Goal: Task Accomplishment & Management: Complete application form

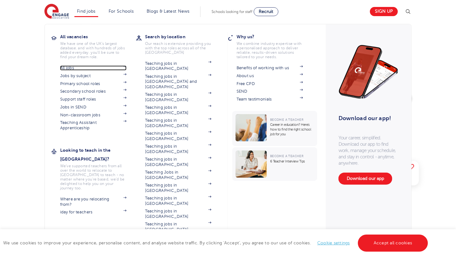
click at [83, 68] on link "All jobs" at bounding box center [93, 67] width 66 height 5
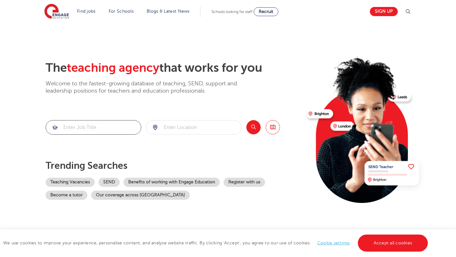
click at [105, 128] on input "search" at bounding box center [93, 128] width 95 height 14
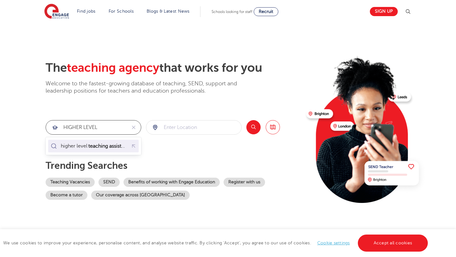
click at [109, 146] on mark "teaching assistant" at bounding box center [108, 146] width 42 height 8
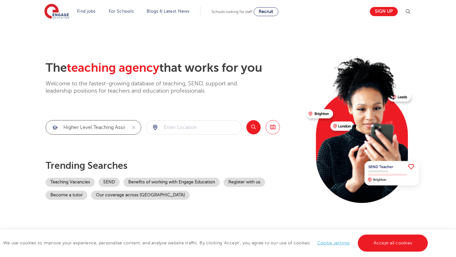
type input "higher level teaching assistant"
click at [256, 126] on button "Search" at bounding box center [253, 127] width 14 height 14
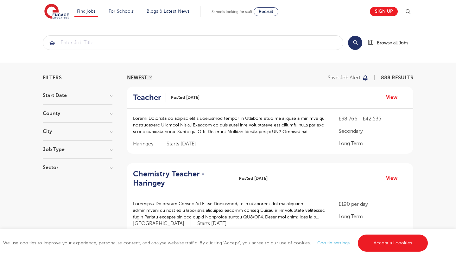
click at [70, 115] on h3 "County" at bounding box center [78, 113] width 70 height 5
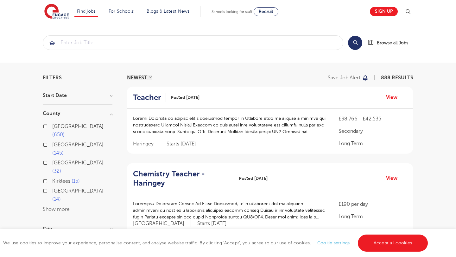
click at [64, 127] on span "[GEOGRAPHIC_DATA]" at bounding box center [77, 127] width 51 height 6
click at [56, 127] on input "London 650" at bounding box center [54, 126] width 4 height 4
checkbox input "true"
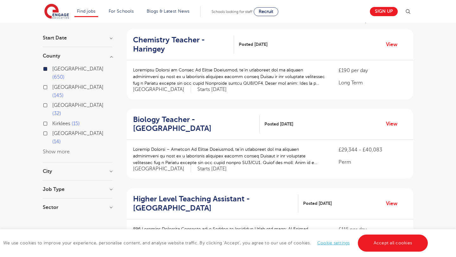
scroll to position [54, 0]
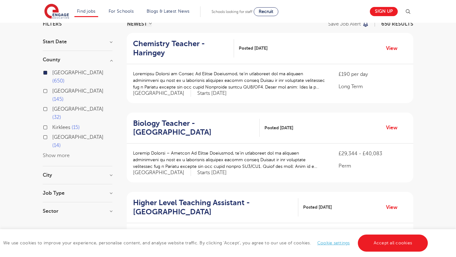
click at [88, 156] on section "Start Date County London 650 Hertfordshire 145 Leeds 32 Kirklees 15 East Sussex…" at bounding box center [78, 129] width 70 height 181
click at [88, 191] on h3 "Job Type" at bounding box center [78, 193] width 70 height 5
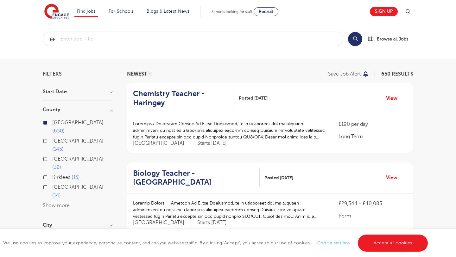
scroll to position [0, 0]
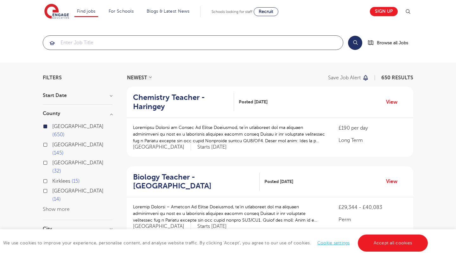
click at [117, 41] on input "search" at bounding box center [193, 43] width 300 height 14
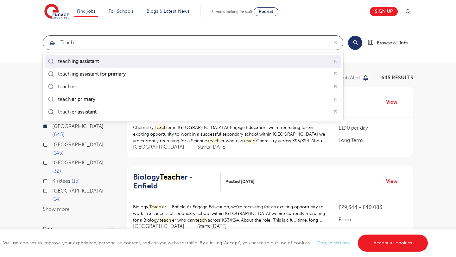
click at [113, 62] on div "teach ing assistant" at bounding box center [193, 62] width 293 height 10
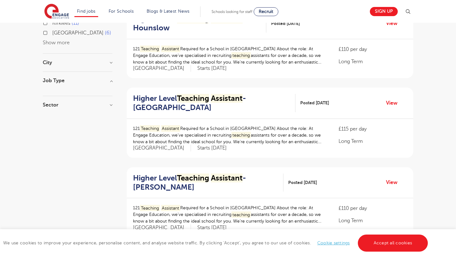
scroll to position [170, 0]
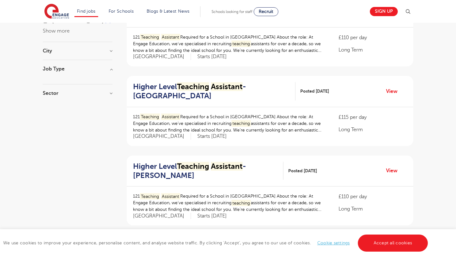
type input "teaching assistant"
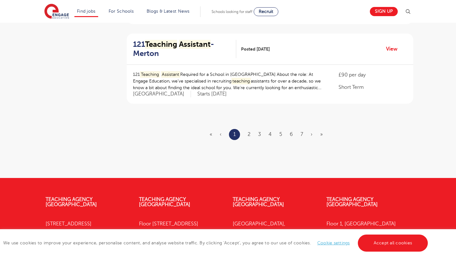
scroll to position [823, 0]
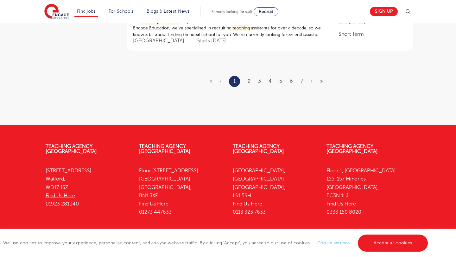
click at [247, 83] on ul "« ‹ 1 2 3 4 5 6 7 › »" at bounding box center [269, 81] width 121 height 11
click at [249, 81] on link "2" at bounding box center [248, 81] width 3 height 6
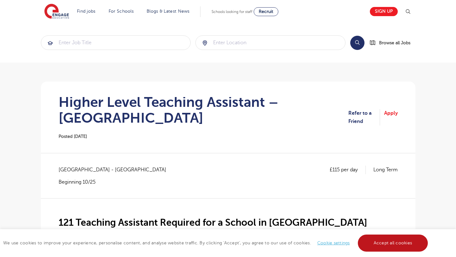
click at [391, 242] on link "Accept all cookies" at bounding box center [393, 243] width 70 height 17
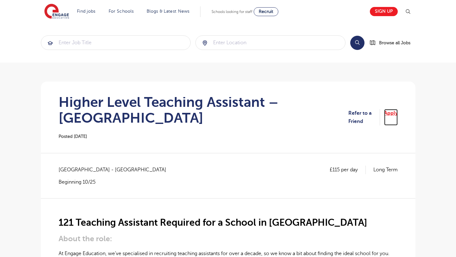
click at [390, 112] on link "Apply" at bounding box center [391, 117] width 14 height 17
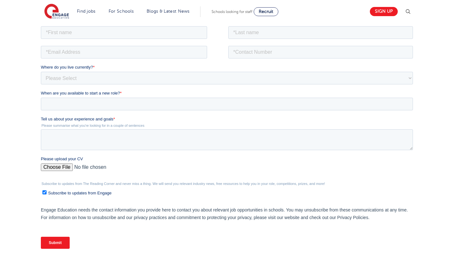
scroll to position [113, 0]
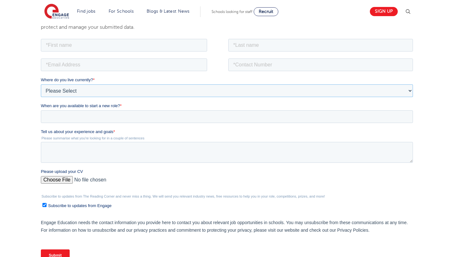
click at [173, 91] on select "Please Select UK Canada Ireland Australia New Zealand Europe USA South Africa J…" at bounding box center [226, 90] width 372 height 13
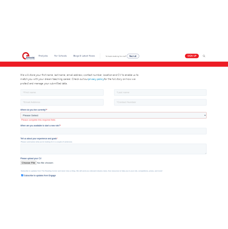
scroll to position [88, 0]
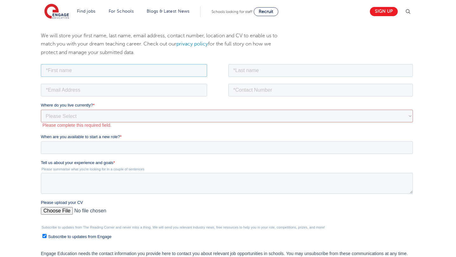
click at [125, 69] on input "text" at bounding box center [123, 70] width 166 height 13
type input "O"
type input "Pratheep"
click at [243, 66] on input "text" at bounding box center [320, 70] width 185 height 13
type input "Sukumar"
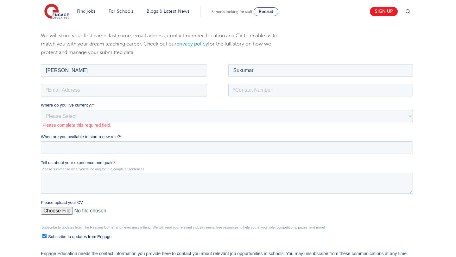
click at [176, 93] on input "email" at bounding box center [123, 90] width 166 height 13
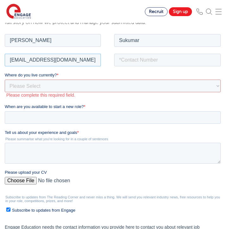
type input "pratheepsukumar2001@gmail.com"
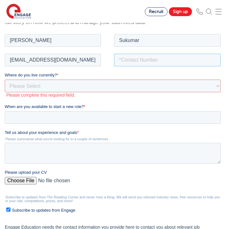
click at [133, 59] on input "tel" at bounding box center [167, 59] width 107 height 13
type input "07460742932"
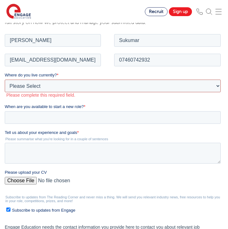
click at [96, 86] on select "Please Select UK Canada Ireland Australia New Zealand Europe USA South Africa J…" at bounding box center [113, 85] width 216 height 13
select select "UK"
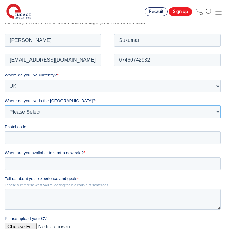
click at [78, 111] on select "Please Select Overseas Barnsley Bedfordshire Berkshire Bournemouth Bracknell Fo…" at bounding box center [113, 111] width 216 height 13
select select "London"
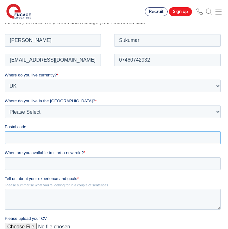
click at [40, 138] on input "Postal code" at bounding box center [113, 137] width 216 height 13
type input "RM6 6SU"
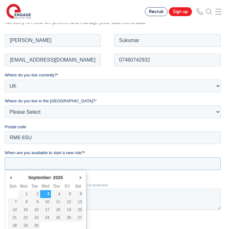
click at [41, 163] on input "When are you available to start a new role? *" at bounding box center [113, 163] width 216 height 13
type div "2025-09-04"
type input "[DATE]"
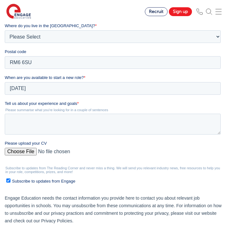
scroll to position [174, 0]
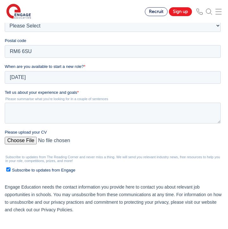
click at [90, 101] on div "Tell us about your experience and goals * Please summarise what you're looking …" at bounding box center [114, 107] width 219 height 34
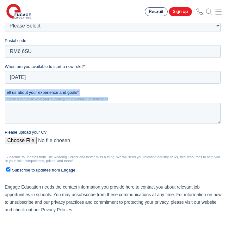
drag, startPoint x: 109, startPoint y: 100, endPoint x: 12, endPoint y: 93, distance: 97.1
click html "Job Position Job Sector Job ID Job Number Job Owner Pratheep Sukumar pratheepsu…"
copy div "Tell us about your experience and goals * Please summarise what you're looking …"
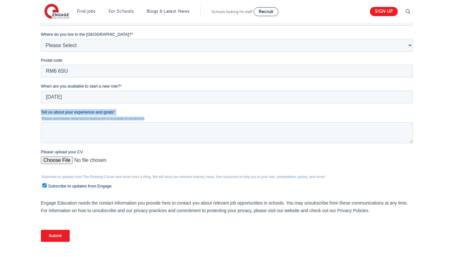
scroll to position [192, 0]
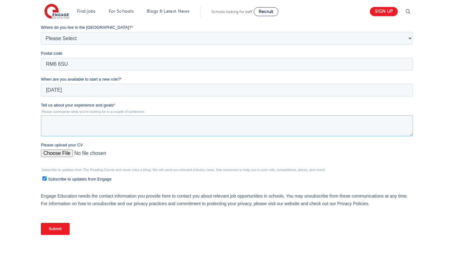
click at [109, 122] on textarea "Tell us about your experience and goals *" at bounding box center [226, 125] width 372 height 21
paste textarea "I have experience as an online tutor, including supporting children with Specia…"
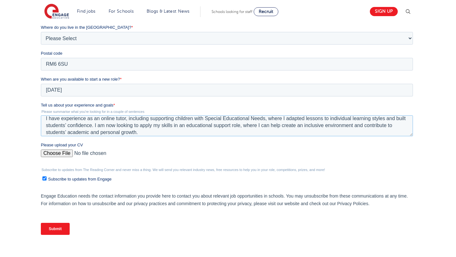
scroll to position [4, 0]
type textarea "I have experience as an online tutor, including supporting children with Specia…"
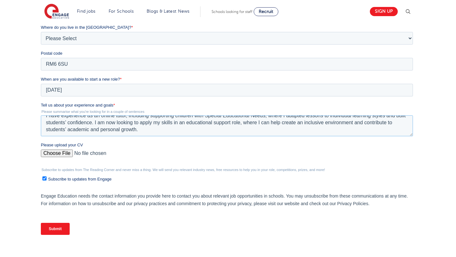
scroll to position [0, 0]
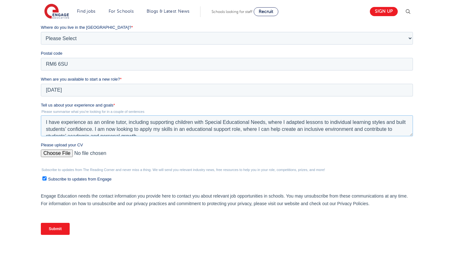
drag, startPoint x: 150, startPoint y: 134, endPoint x: 40, endPoint y: 108, distance: 113.2
click html "Job Position Job Sector Job ID Job Number Job Owner Pratheep Sukumar pratheepsu…"
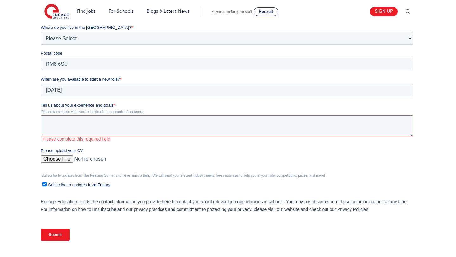
paste textarea "During Sixth Form, I regularly used my free periods to volunteer as a Teaching …"
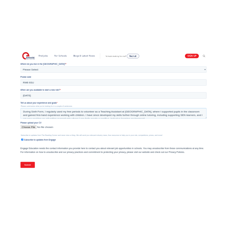
scroll to position [3, 0]
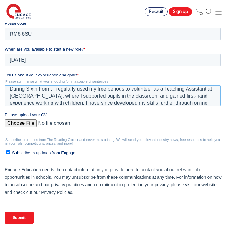
type textarea "During Sixth Form, I regularly used my free periods to volunteer as a Teaching …"
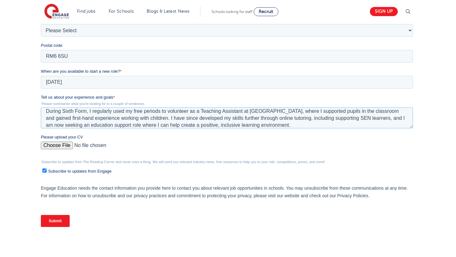
scroll to position [208, 0]
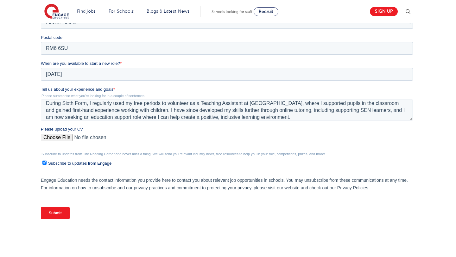
click at [61, 137] on input "Please upload your CV" at bounding box center [226, 140] width 372 height 13
type input "C:\fakepath\CV - Pratheep Sukumar 2 (1).pdf"
click at [44, 162] on input "Subscribe to updates from Engage" at bounding box center [44, 163] width 4 height 4
checkbox input "false"
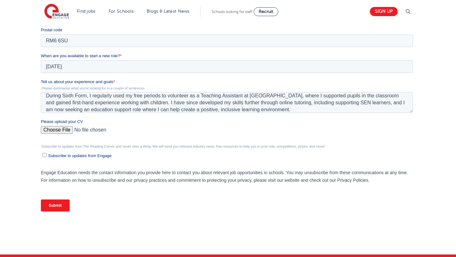
scroll to position [215, 0]
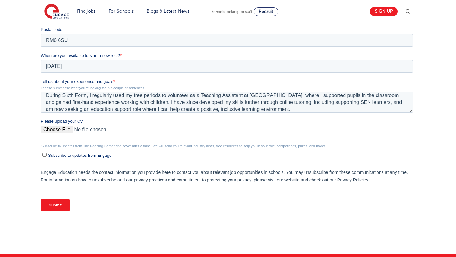
click at [51, 206] on input "Submit" at bounding box center [54, 205] width 29 height 12
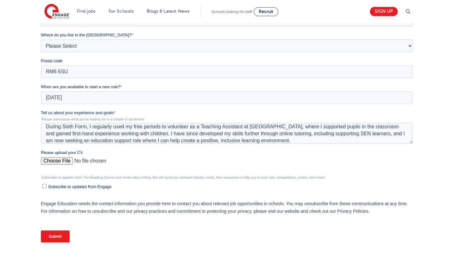
scroll to position [185, 0]
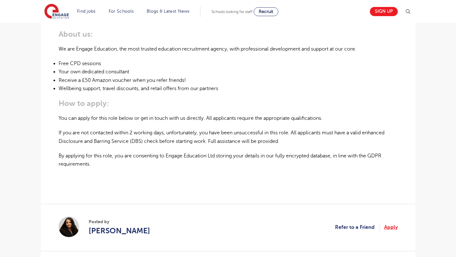
scroll to position [413, 0]
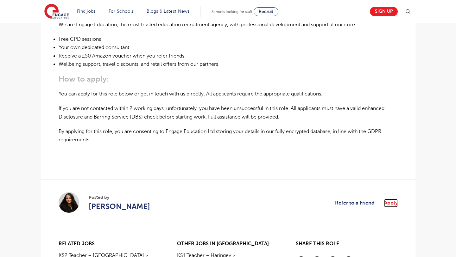
click at [394, 199] on link "Apply" at bounding box center [391, 203] width 14 height 8
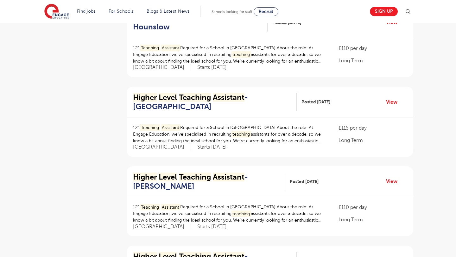
scroll to position [161, 0]
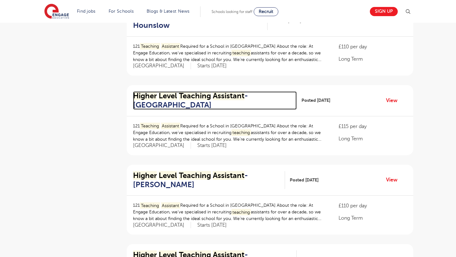
click at [205, 96] on mark "Teaching" at bounding box center [195, 95] width 32 height 9
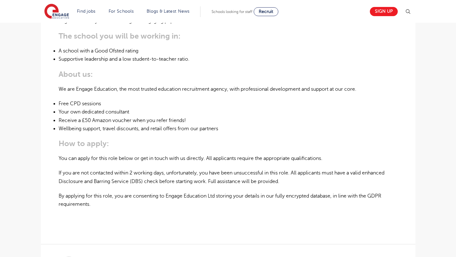
scroll to position [351, 0]
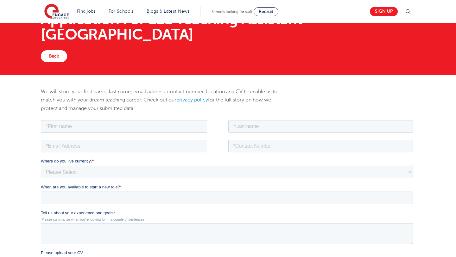
scroll to position [34, 0]
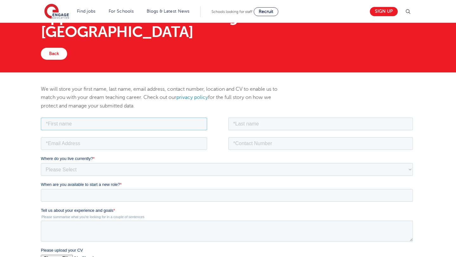
click at [172, 125] on input "text" at bounding box center [123, 123] width 166 height 13
type input "Pratheep"
click at [284, 126] on input "text" at bounding box center [320, 123] width 185 height 13
type input "Sukumar"
click at [167, 142] on input "email" at bounding box center [123, 143] width 166 height 13
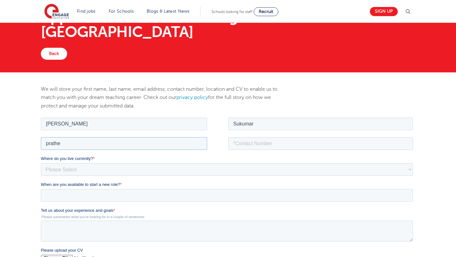
type input "pratheepsukumar2001@gmail.com"
click at [247, 144] on input "tel" at bounding box center [320, 143] width 185 height 13
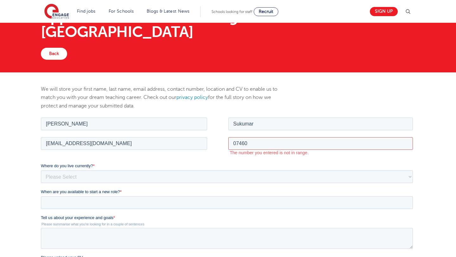
type input "07460742932"
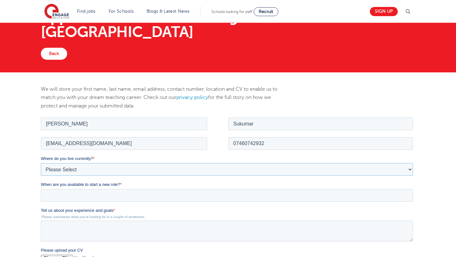
click at [215, 168] on select "Please Select UK Canada Ireland Australia New Zealand Europe USA South Africa J…" at bounding box center [226, 169] width 372 height 13
select select "UK"
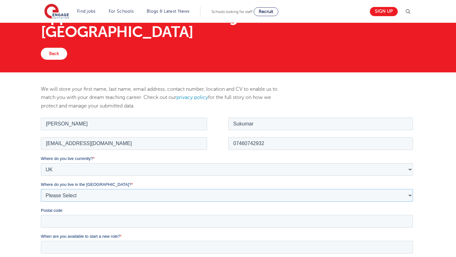
click at [190, 194] on select "Please Select Overseas Barnsley Bedfordshire Berkshire Bournemouth Bracknell Fo…" at bounding box center [226, 195] width 372 height 13
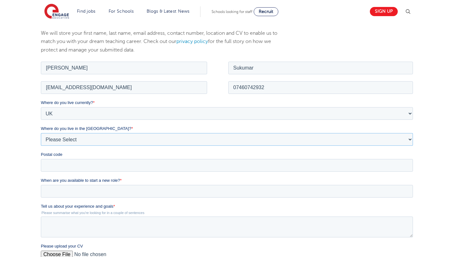
scroll to position [95, 0]
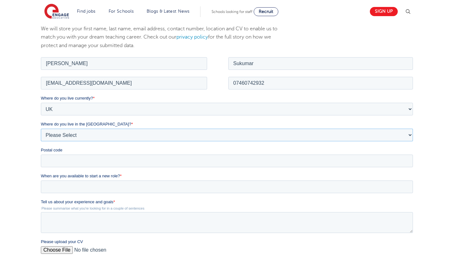
click at [151, 134] on select "Please Select Overseas Barnsley Bedfordshire Berkshire Bournemouth Bracknell Fo…" at bounding box center [226, 134] width 372 height 13
select select "London"
click at [139, 160] on input "Postal code" at bounding box center [226, 160] width 372 height 13
type input "RM6 6SU"
click at [146, 185] on input "When are you available to start a new role? *" at bounding box center [226, 186] width 372 height 13
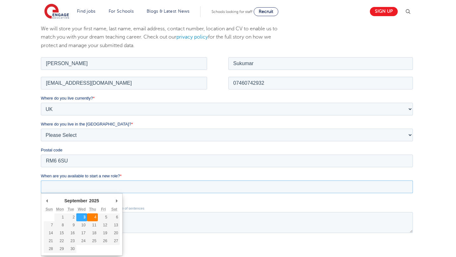
type div "2025-09-04"
type input "2025/09/04"
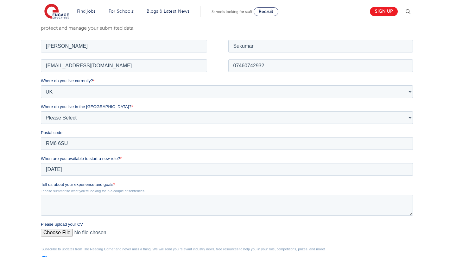
scroll to position [114, 0]
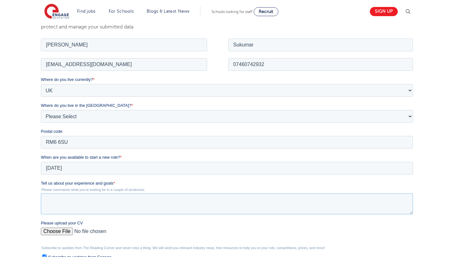
click at [110, 204] on textarea "Tell us about your experience and goals *" at bounding box center [226, 203] width 372 height 21
paste textarea "During Sixth Form, I regularly used my free periods to volunteer as a Teaching …"
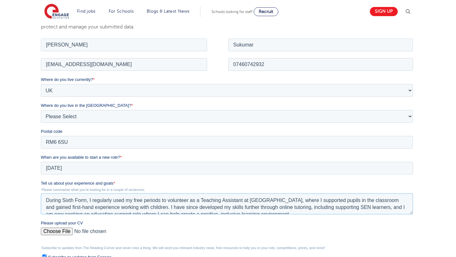
scroll to position [3, 0]
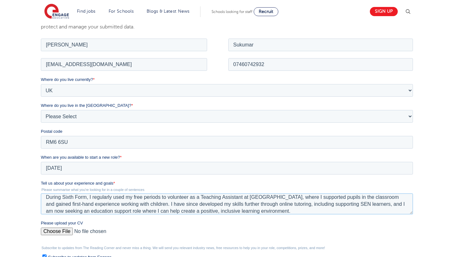
type textarea "During Sixth Form, I regularly used my free periods to volunteer as a Teaching …"
click at [60, 232] on input "Please upload your CV" at bounding box center [226, 233] width 372 height 13
type input "C:\fakepath\CV - Pratheep Sukumar 2 (1).pdf"
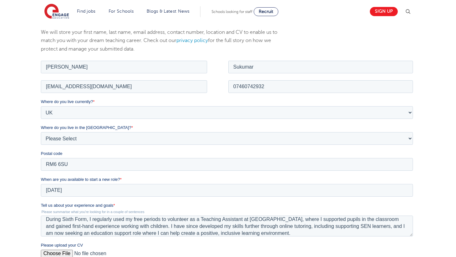
scroll to position [114, 0]
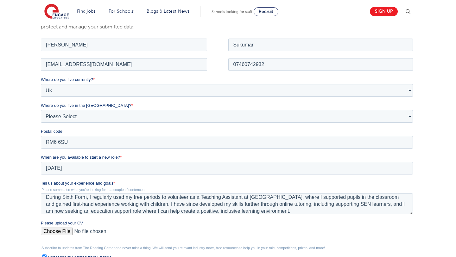
click at [89, 257] on span "Subscribe to updates from Engage" at bounding box center [79, 257] width 63 height 5
click at [46, 257] on input "Subscribe to updates from Engage" at bounding box center [44, 256] width 4 height 4
checkbox input "false"
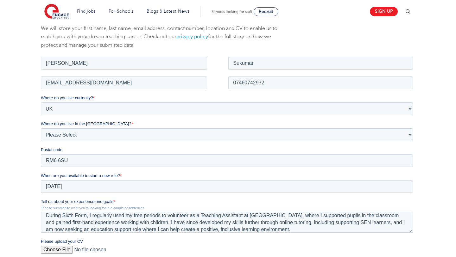
scroll to position [206, 0]
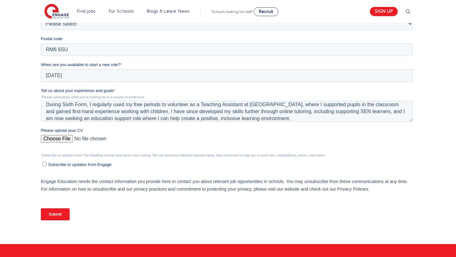
click at [59, 213] on input "Submit" at bounding box center [54, 214] width 29 height 12
